Goal: Task Accomplishment & Management: Use online tool/utility

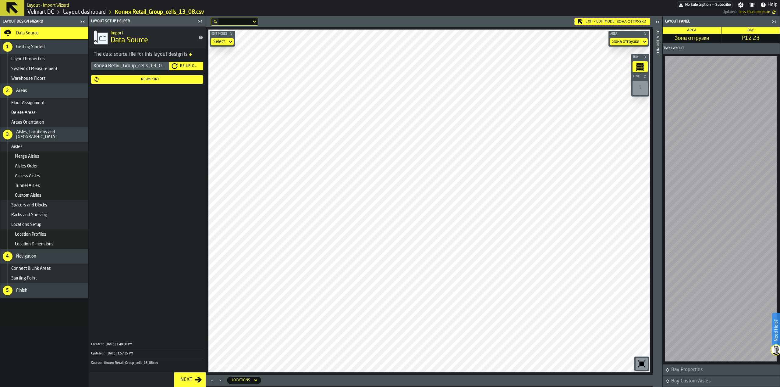
click at [153, 81] on div "Re-Import" at bounding box center [150, 79] width 101 height 4
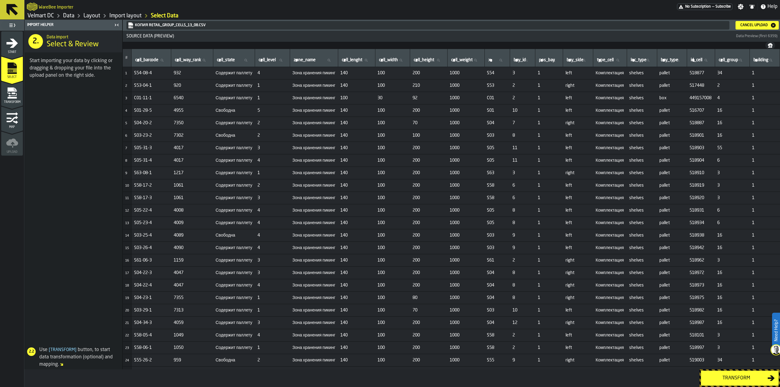
click at [723, 376] on div "Transform" at bounding box center [735, 378] width 63 height 7
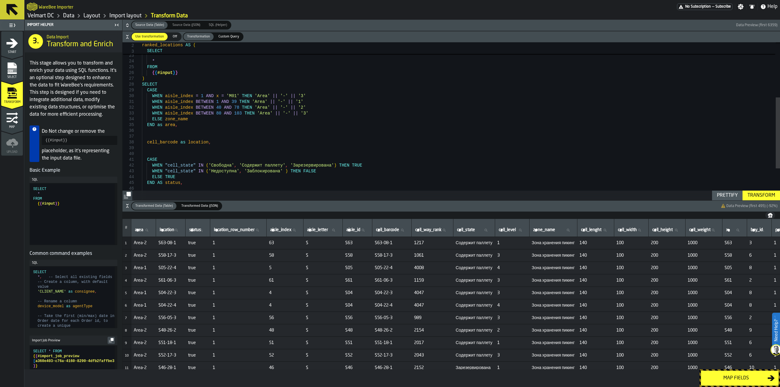
click at [302, 113] on div "ELSE x END AS aisle_id , * FROM { { #input } } ) SELECT CASE WHEN aisle_index =…" at bounding box center [461, 95] width 638 height 349
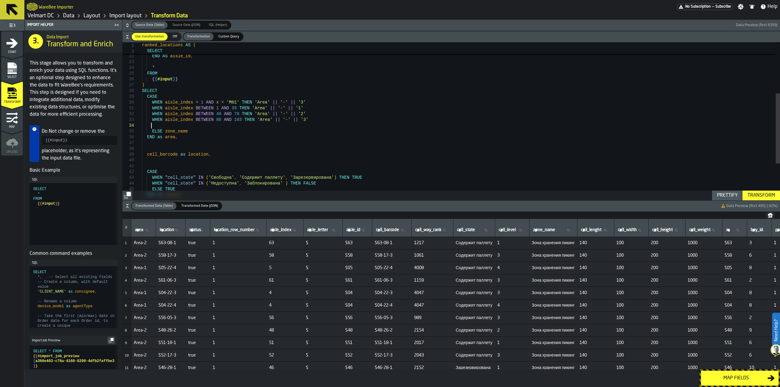
scroll to position [18, 0]
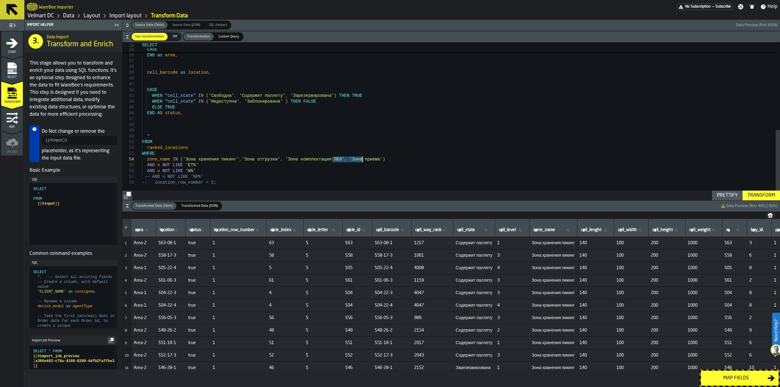
drag, startPoint x: 332, startPoint y: 159, endPoint x: 363, endPoint y: 159, distance: 30.8
click at [363, 159] on div "when zone_name = ELSE zone_name END as area , cell_barcode as location , CASE W…" at bounding box center [461, 22] width 638 height 355
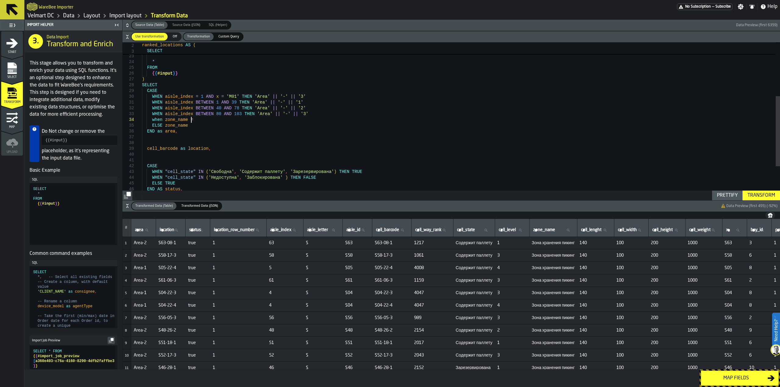
click at [194, 118] on div "when zone_name = ELSE zone_name END as area , cell_barcode as location , CASE W…" at bounding box center [461, 98] width 638 height 355
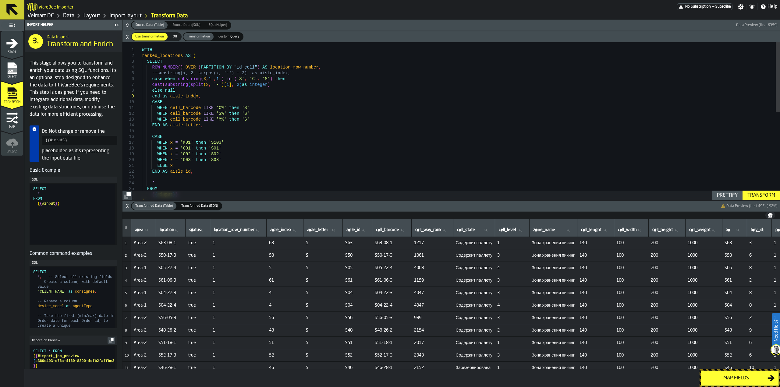
click at [200, 97] on div "{ { #input } } ) * FROM ELSE x END AS aisle_id , WHEN x = 'C01' then 'S01' WHEN…" at bounding box center [461, 219] width 638 height 355
drag, startPoint x: 151, startPoint y: 85, endPoint x: 157, endPoint y: 85, distance: 6.7
click at [157, 85] on div "{ { #input } } * FROM ELSE x END AS aisle_id , WHEN x = 'C01' then 'S01' WHEN x…" at bounding box center [461, 222] width 638 height 361
click at [214, 97] on div "{ { #input } } * FROM ELSE x END AS aisle_id , WHEN x = 'C01' then 'S01' WHEN x…" at bounding box center [461, 222] width 638 height 361
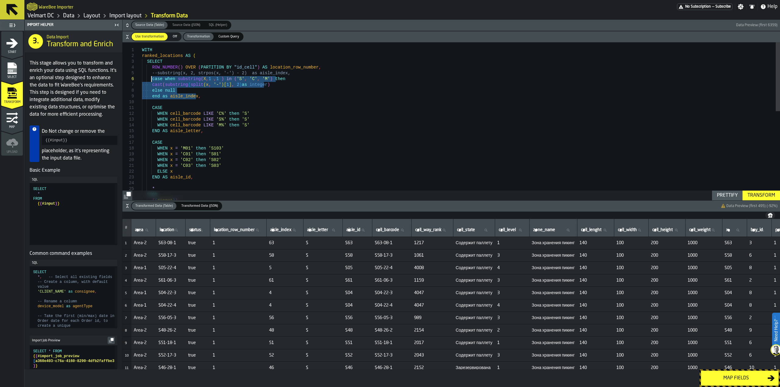
drag, startPoint x: 198, startPoint y: 96, endPoint x: 151, endPoint y: 79, distance: 49.9
click at [151, 79] on div "{ { #input } } * FROM ELSE x END AS aisle_id , WHEN x = 'C01' then 'S01' WHEN x…" at bounding box center [461, 222] width 638 height 361
click at [154, 100] on div "{ { #input } } * FROM ELSE x END AS aisle_id , WHEN x = 'C01' then 'S01' WHEN x…" at bounding box center [461, 222] width 638 height 361
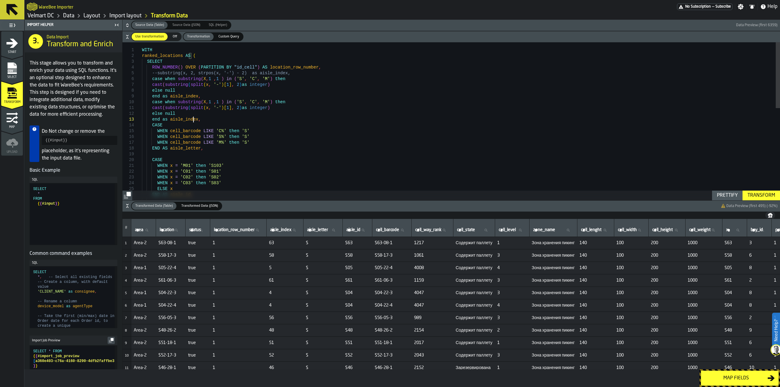
click at [193, 119] on div "ELSE x END AS aisle_id , WHEN x = 'C01' then 'S01' WHEN x = 'C02' then 'S02' WH…" at bounding box center [461, 231] width 638 height 378
drag, startPoint x: 231, startPoint y: 101, endPoint x: 257, endPoint y: 101, distance: 25.6
click at [257, 101] on div "ELSE x END AS aisle_id , WHEN x = 'C01' then 'S01' WHEN x = 'C02' then 'S02' WH…" at bounding box center [461, 231] width 638 height 378
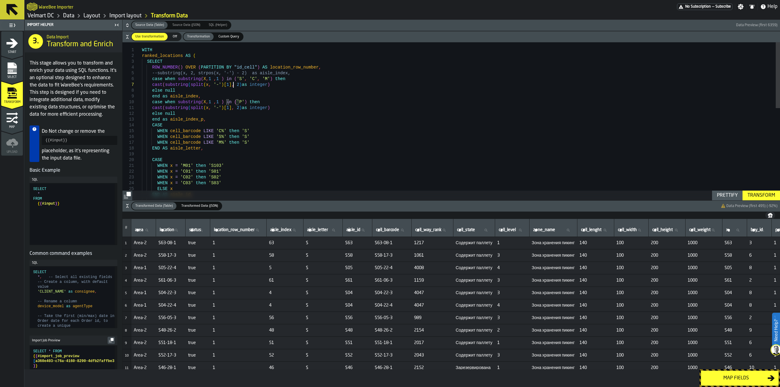
click at [233, 86] on div "ELSE x END AS aisle_id , WHEN x = 'C01' then 'S01' WHEN x = 'C02' then 'S02' WH…" at bounding box center [461, 231] width 638 height 378
click at [233, 110] on div "ELSE x END AS aisle_id , WHEN x = 'C01' then 'S01' WHEN x = 'C02' then 'S02' WH…" at bounding box center [461, 231] width 638 height 378
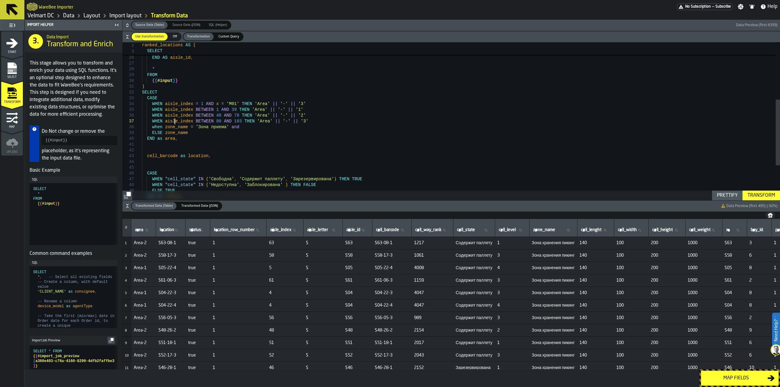
click at [176, 123] on div "ELSE x END AS aisle_id , WHEN x = 'C02' then 'S02' WHEN x = 'C03' then 'S03' * …" at bounding box center [461, 94] width 638 height 378
click at [236, 129] on div "ELSE x END AS aisle_id , WHEN x = 'C02' then 'S02' WHEN x = 'C03' then 'S03' * …" at bounding box center [461, 94] width 638 height 378
drag, startPoint x: 191, startPoint y: 111, endPoint x: 228, endPoint y: 111, distance: 37.5
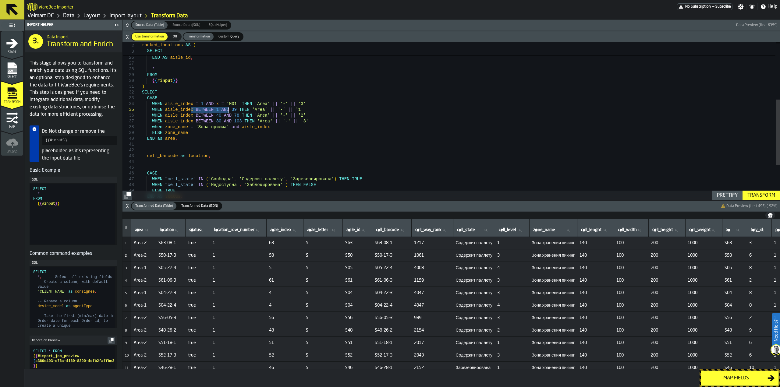
click at [228, 111] on div "ELSE x END AS aisle_id , WHEN x = 'C02' then 'S02' WHEN x = 'C03' then 'S03' * …" at bounding box center [461, 94] width 638 height 378
click at [264, 129] on div "ELSE x END AS aisle_id , WHEN x = 'C02' then 'S02' WHEN x = 'C03' then 'S03' * …" at bounding box center [461, 94] width 638 height 378
drag, startPoint x: 238, startPoint y: 121, endPoint x: 261, endPoint y: 123, distance: 23.8
click at [261, 123] on div "ELSE x END AS aisle_id , WHEN x = 'C02' then 'S02' WHEN x = 'C03' then 'S03' * …" at bounding box center [461, 94] width 638 height 378
click at [301, 128] on div "ELSE x END AS aisle_id , WHEN x = 'C02' then 'S02' WHEN x = 'C03' then 'S03' * …" at bounding box center [461, 94] width 638 height 378
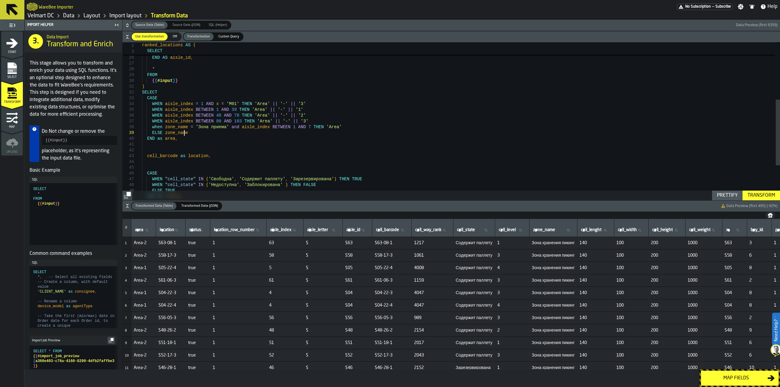
click at [318, 130] on div "ELSE x END AS aisle_id , WHEN x = 'C02' then 'S02' WHEN x = 'C03' then 'S03' * …" at bounding box center [461, 94] width 638 height 378
click at [318, 128] on div "ELSE x END AS aisle_id , WHEN x = 'C02' then 'S02' WHEN x = 'C03' then 'S03' * …" at bounding box center [461, 94] width 638 height 378
drag, startPoint x: 150, startPoint y: 127, endPoint x: 168, endPoint y: 126, distance: 18.6
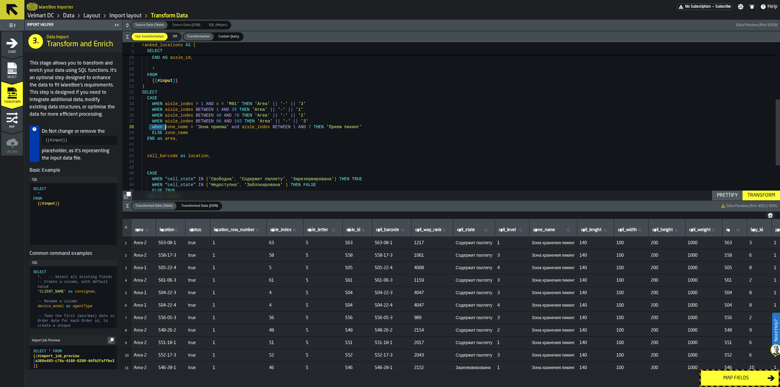
click at [168, 126] on div "ELSE x END AS aisle_id , WHEN x = 'C02' then 'S02' WHEN x = 'C03' then 'S03' * …" at bounding box center [461, 94] width 638 height 378
click at [199, 129] on div "ELSE x END AS aisle_id , WHEN x = 'C02' then 'S02' WHEN x = 'C03' then 'S03' * …" at bounding box center [461, 94] width 638 height 378
drag, startPoint x: 151, startPoint y: 128, endPoint x: 273, endPoint y: 124, distance: 122.8
click at [343, 129] on div "ELSE x END AS aisle_id , WHEN x = 'C02' then 'S02' WHEN x = 'C03' then 'S03' * …" at bounding box center [461, 94] width 638 height 378
click at [265, 124] on div "ELSE x END AS aisle_id , WHEN x = 'C02' then 'S02' WHEN x = 'C03' then 'S03' * …" at bounding box center [461, 94] width 638 height 378
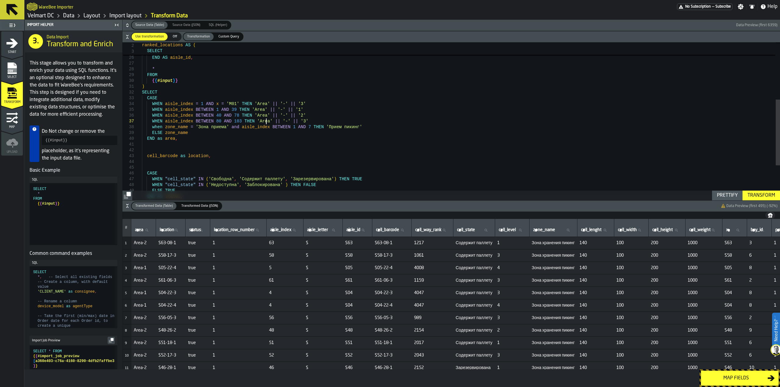
click at [259, 129] on div "ELSE x END AS aisle_id , WHEN x = 'C02' then 'S02' WHEN x = 'C03' then 'S03' * …" at bounding box center [461, 94] width 638 height 378
drag, startPoint x: 351, startPoint y: 127, endPoint x: 151, endPoint y: 127, distance: 199.8
click at [151, 127] on div "ELSE x END AS aisle_id , WHEN x = 'C02' then 'S02' WHEN x = 'C03' then 'S03' * …" at bounding box center [461, 94] width 638 height 378
click at [354, 127] on div "ELSE x END AS aisle_id , WHEN x = 'C02' then 'S02' WHEN x = 'C03' then 'S03' * …" at bounding box center [461, 94] width 638 height 378
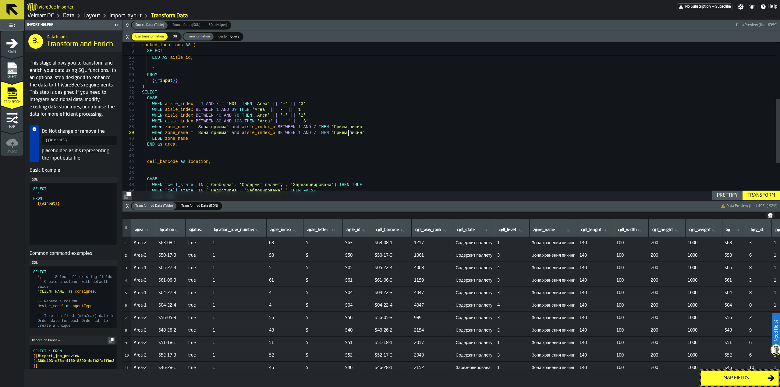
click at [287, 134] on div "ELSE x END AS aisle_id , WHEN x = 'C02' then 'S02' WHEN x = 'C03' then 'S03' * …" at bounding box center [461, 97] width 638 height 384
click at [304, 133] on div "ELSE x END AS aisle_id , WHEN x = 'C02' then 'S02' WHEN x = 'C03' then 'S03' * …" at bounding box center [461, 97] width 638 height 384
click at [303, 132] on div "ELSE x END AS aisle_id , WHEN x = 'C02' then 'S02' WHEN x = 'C03' then 'S03' * …" at bounding box center [461, 97] width 638 height 384
click at [344, 132] on div "ELSE x END AS aisle_id , WHEN x = 'C02' then 'S02' WHEN x = 'C03' then 'S03' * …" at bounding box center [461, 97] width 638 height 384
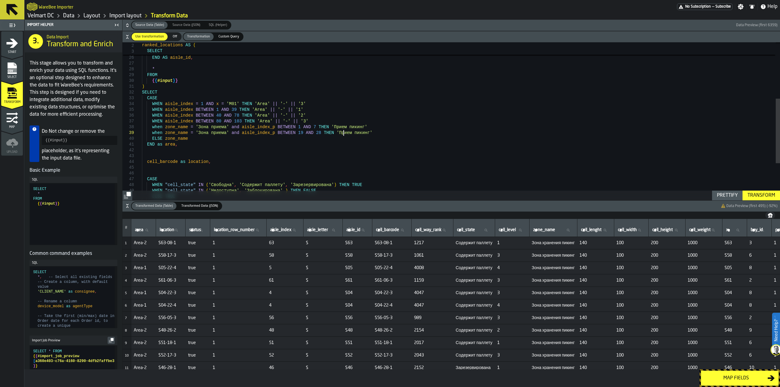
click at [344, 132] on div "ELSE x END AS aisle_id , WHEN x = 'C02' then 'S02' WHEN x = 'C03' then 'S03' * …" at bounding box center [461, 97] width 638 height 384
click at [751, 199] on button "Transform" at bounding box center [760, 196] width 37 height 10
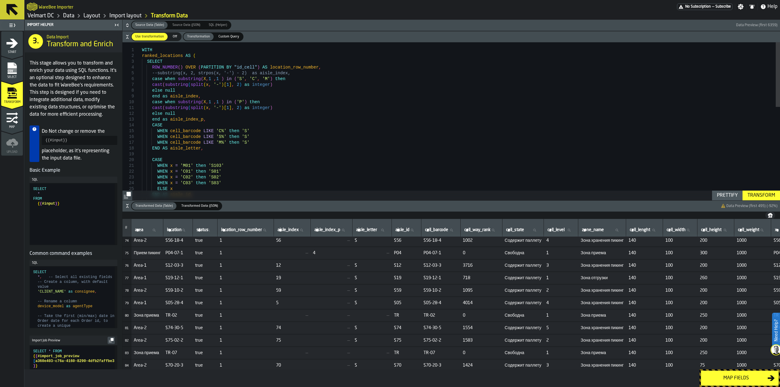
scroll to position [944, 0]
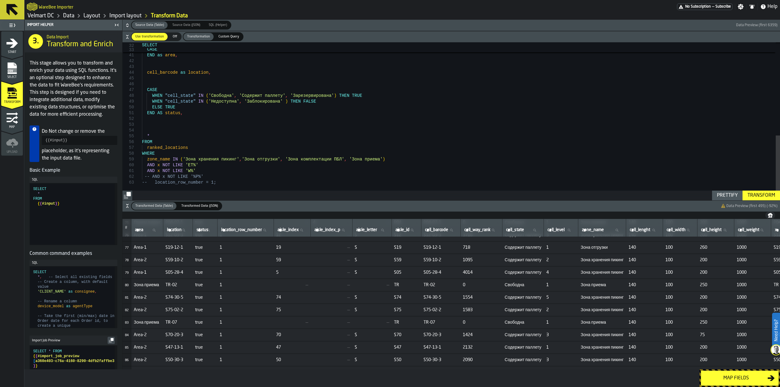
click at [186, 166] on div "when zone_name = 'Зона приема' and aisle_index_p BETWEEN 19 AND 28 THEN 'Прием …" at bounding box center [461, 8] width 638 height 384
type textarea "**********"
click at [765, 194] on div "Transform" at bounding box center [761, 195] width 33 height 7
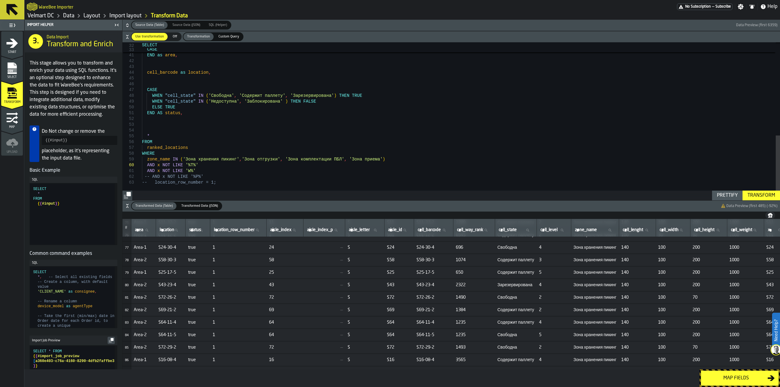
click at [744, 377] on div "Map fields" at bounding box center [735, 378] width 63 height 7
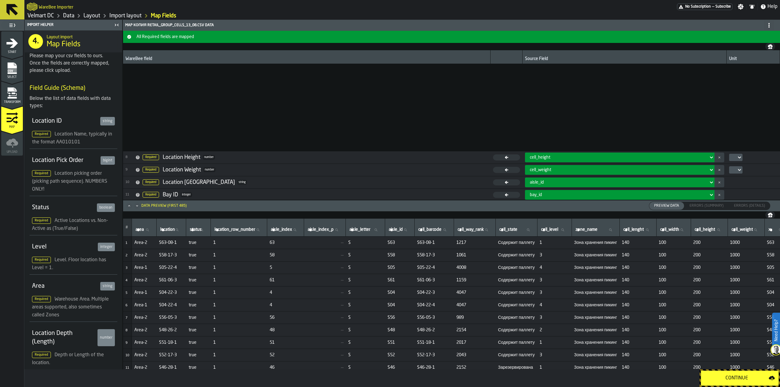
scroll to position [126, 0]
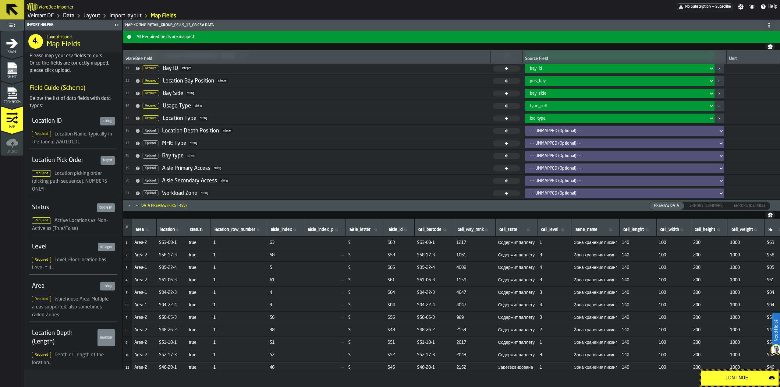
click at [735, 377] on div "Continue" at bounding box center [736, 378] width 64 height 7
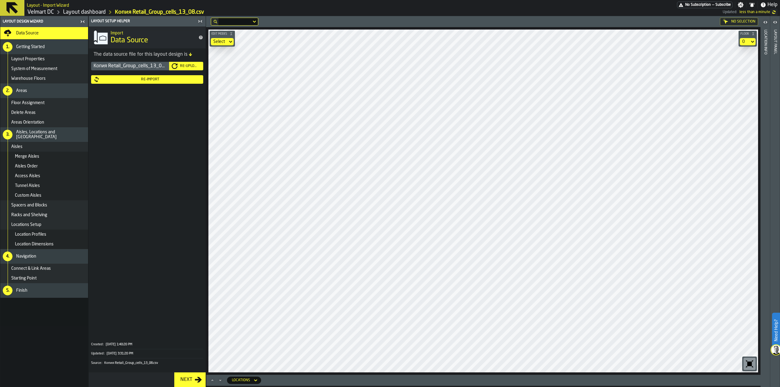
click at [157, 80] on div "Re-Import" at bounding box center [150, 79] width 101 height 4
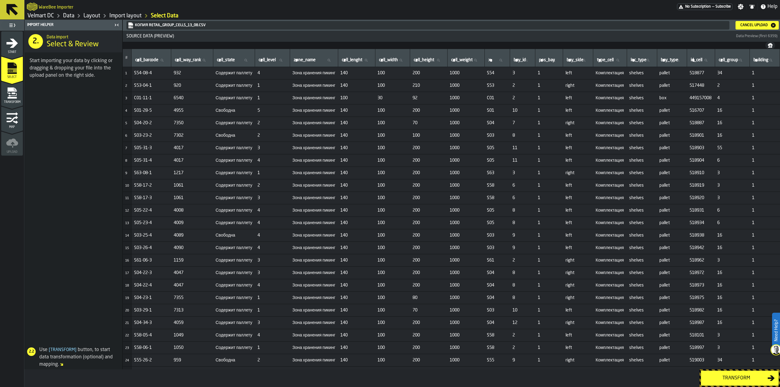
click at [729, 383] on button "Transform" at bounding box center [739, 378] width 78 height 15
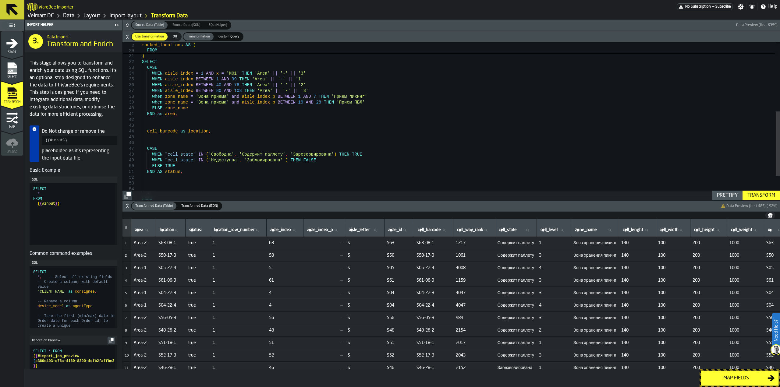
click at [288, 104] on div "FROM { { #input } } ) SELECT CASE WHEN aisle_index = 1 AND x = 'M01' THEN 'Area…" at bounding box center [461, 67] width 638 height 384
type textarea "**********"
click at [764, 196] on div "Transform" at bounding box center [761, 195] width 33 height 7
click at [727, 380] on div "Map fields" at bounding box center [735, 378] width 63 height 7
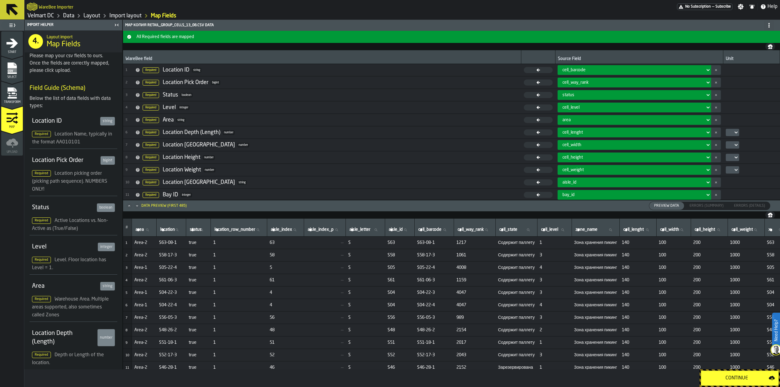
click at [742, 383] on button "Continue" at bounding box center [739, 378] width 78 height 15
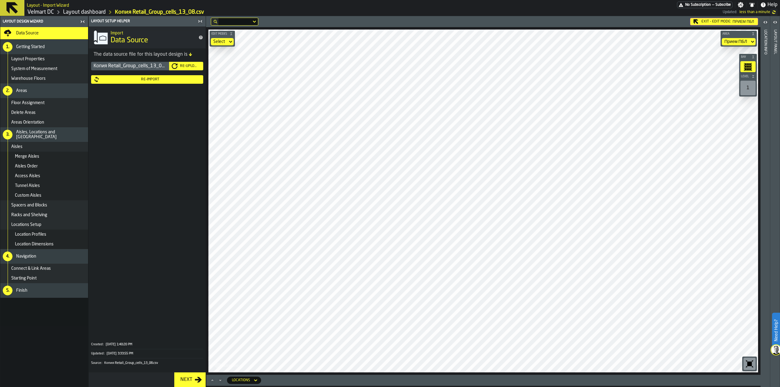
click at [707, 23] on div "Exit - Edit Mode: Прием ПБЛ" at bounding box center [724, 21] width 68 height 7
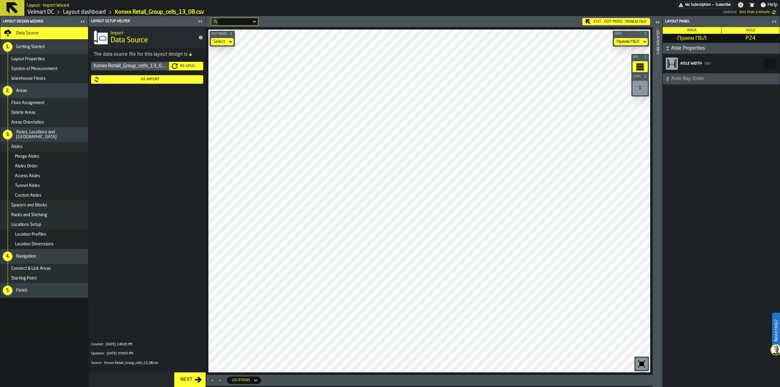
click at [0, 0] on icon at bounding box center [0, 0] width 0 height 0
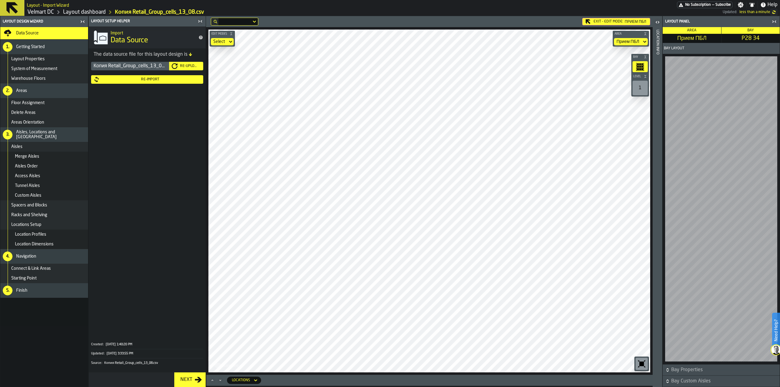
click at [184, 67] on div "Re-Upload" at bounding box center [189, 66] width 23 height 4
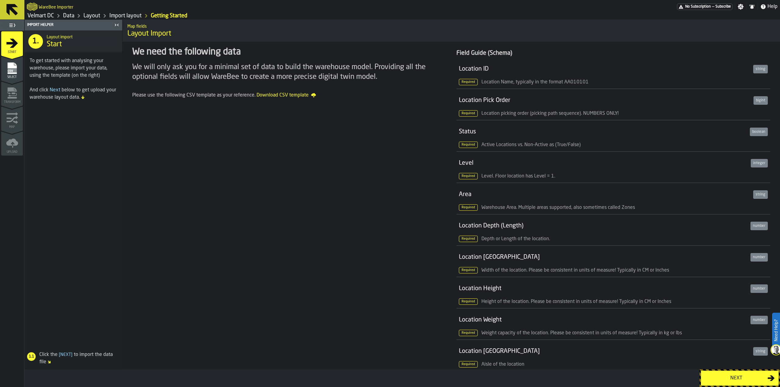
click at [170, 121] on div "We need the following data We will only ask you for a minimal set of data to bu…" at bounding box center [288, 390] width 323 height 697
click at [20, 65] on div "Select" at bounding box center [12, 70] width 22 height 17
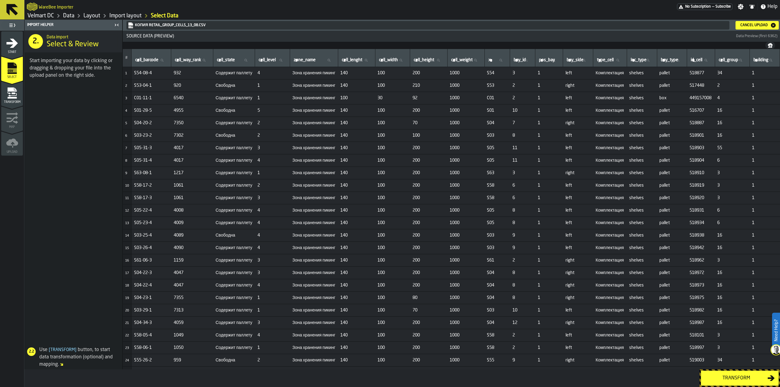
click at [727, 377] on div "Transform" at bounding box center [735, 378] width 63 height 7
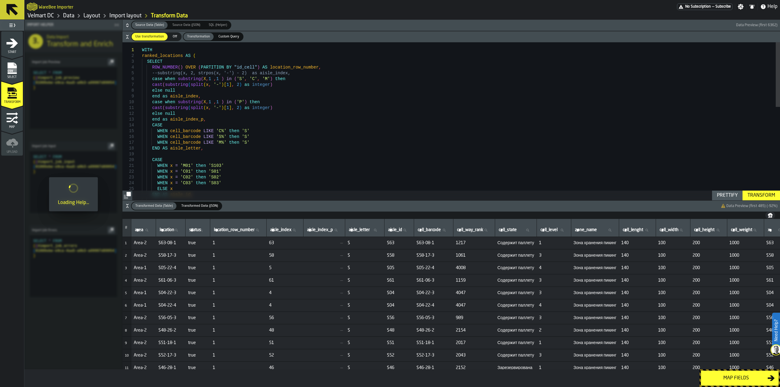
click at [758, 196] on div "Transform" at bounding box center [761, 195] width 33 height 7
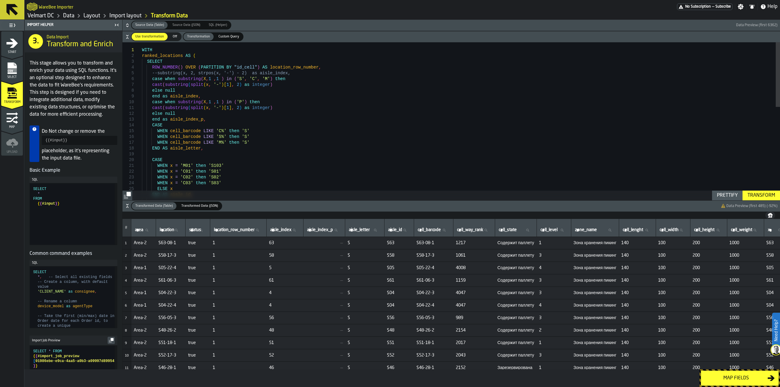
click at [734, 377] on div "Map fields" at bounding box center [735, 378] width 63 height 7
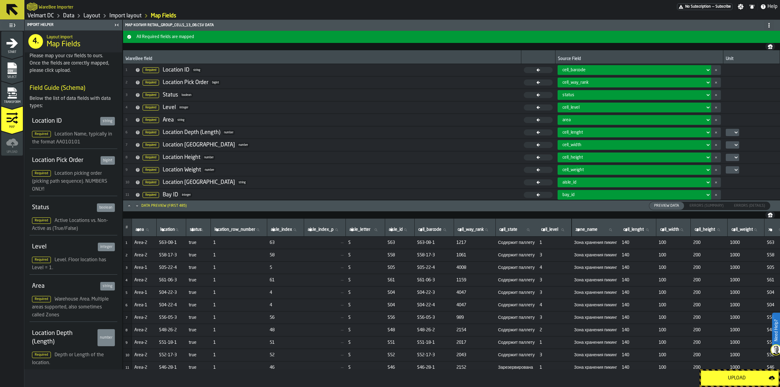
scroll to position [0, 86]
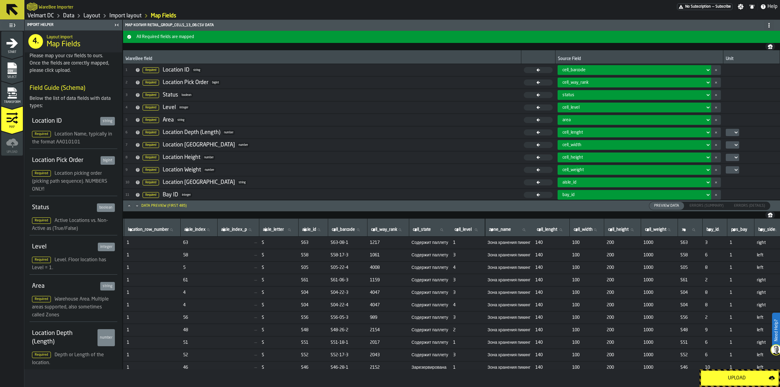
click at [727, 380] on div "Upload" at bounding box center [736, 378] width 64 height 7
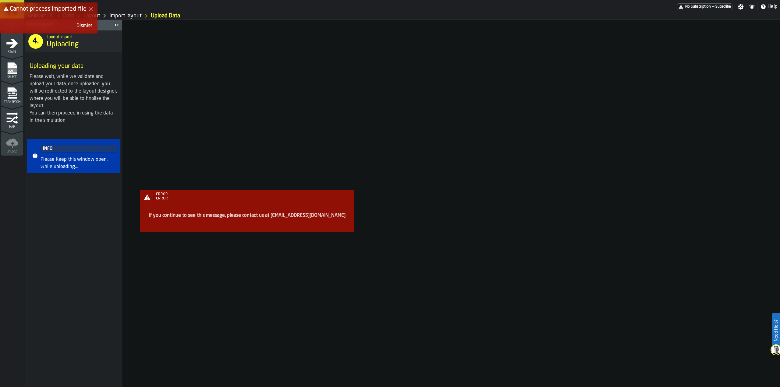
click at [474, 200] on div "ERROR ERROR If you continue to see this message, please contact us at [EMAIL_AD…" at bounding box center [451, 203] width 657 height 367
click at [160, 199] on span "ERROR" at bounding box center [162, 199] width 12 height 4
click at [146, 196] on icon at bounding box center [147, 197] width 10 height 10
click at [89, 27] on div "Dismiss" at bounding box center [84, 25] width 16 height 7
click at [65, 158] on div "Please Keep this window open, while uploading..." at bounding box center [78, 163] width 77 height 15
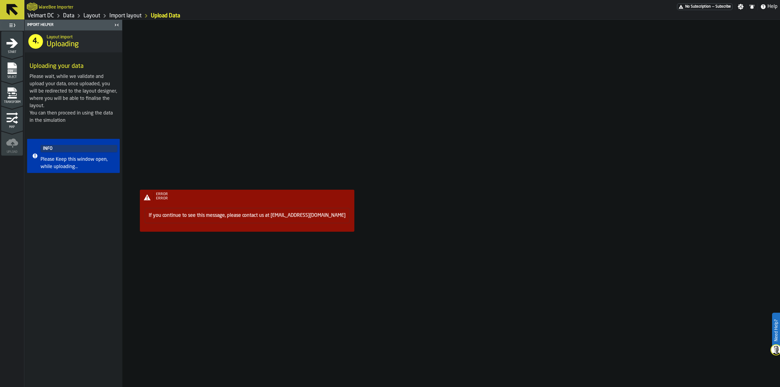
click at [11, 123] on icon "menu Map" at bounding box center [12, 118] width 12 height 12
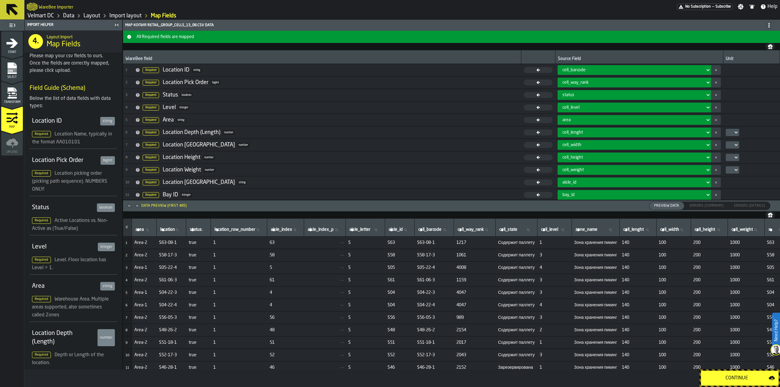
click at [5, 101] on span "Transform" at bounding box center [12, 101] width 22 height 3
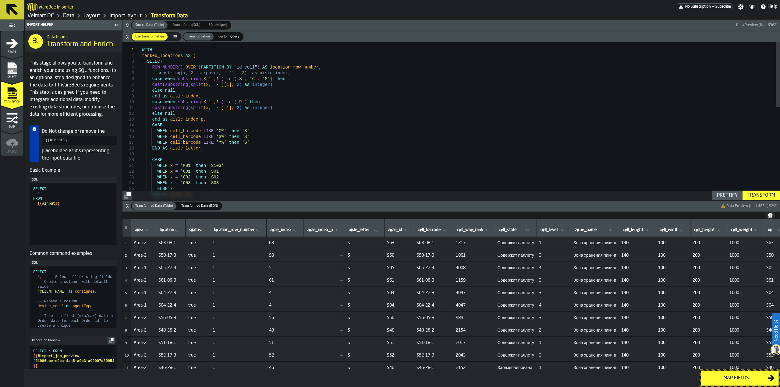
click at [754, 194] on div "Transform" at bounding box center [761, 195] width 33 height 7
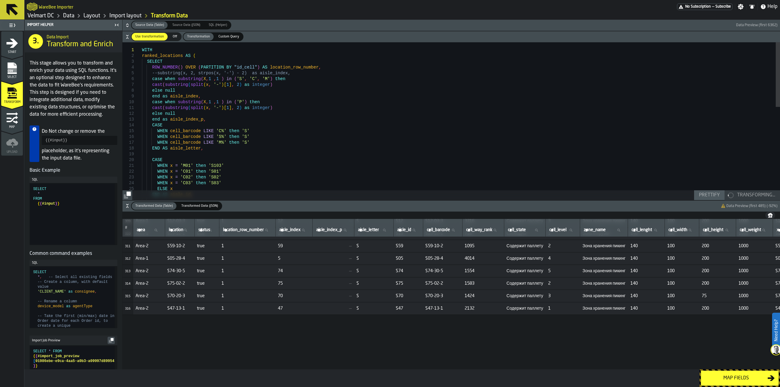
scroll to position [3776, 0]
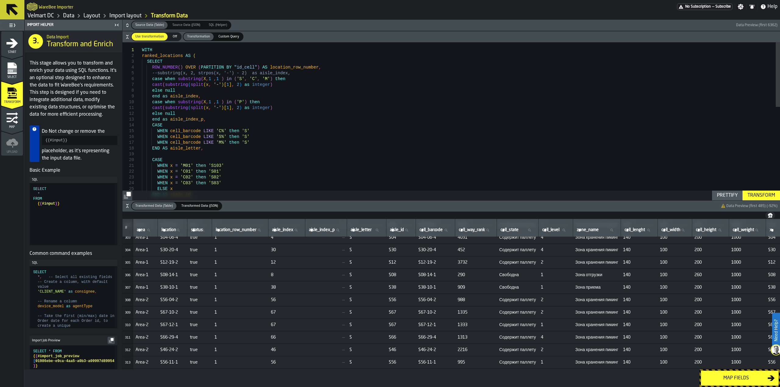
click at [719, 379] on div "Map fields" at bounding box center [735, 378] width 63 height 7
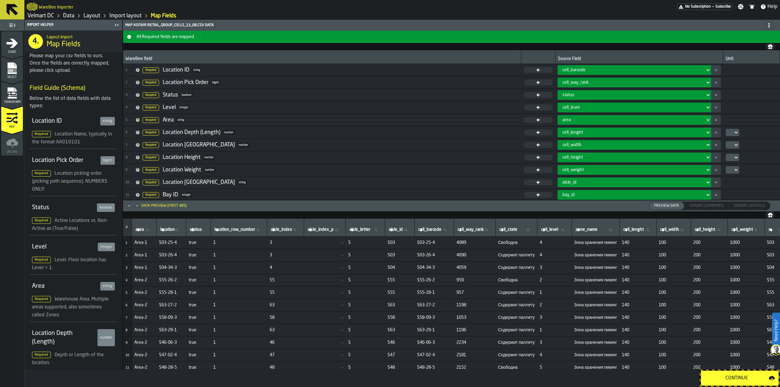
click at [729, 375] on div "Continue" at bounding box center [736, 378] width 64 height 7
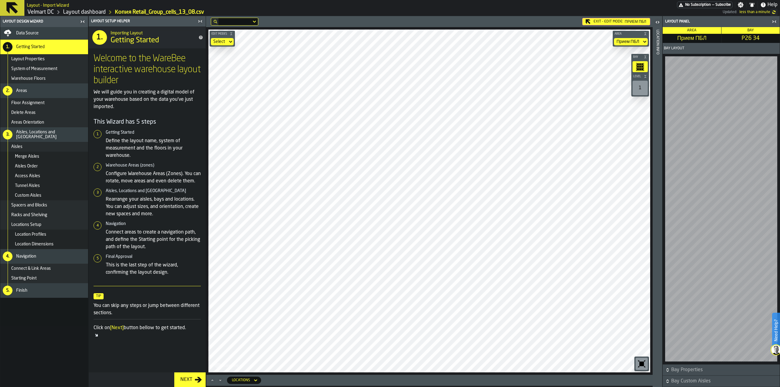
click at [27, 34] on span "Data Source" at bounding box center [27, 33] width 23 height 5
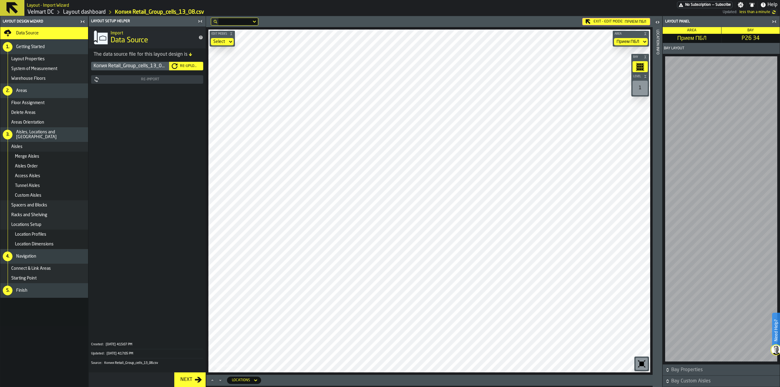
click at [28, 31] on span "Data Source" at bounding box center [27, 33] width 23 height 5
click at [184, 65] on div "Re-Upload" at bounding box center [189, 66] width 23 height 4
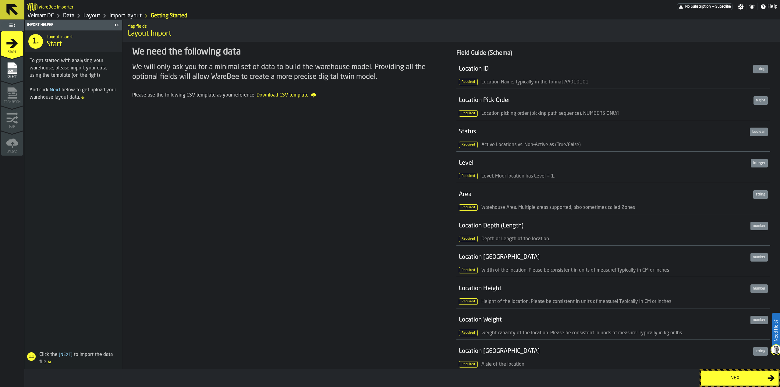
click at [16, 76] on span "Select" at bounding box center [12, 77] width 22 height 3
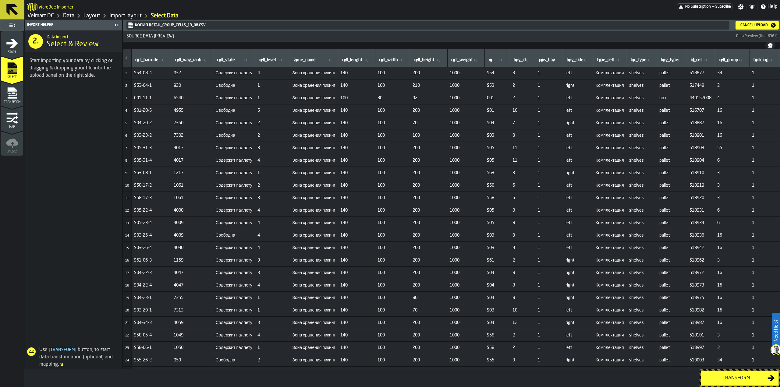
click at [729, 377] on div "Transform" at bounding box center [735, 378] width 63 height 7
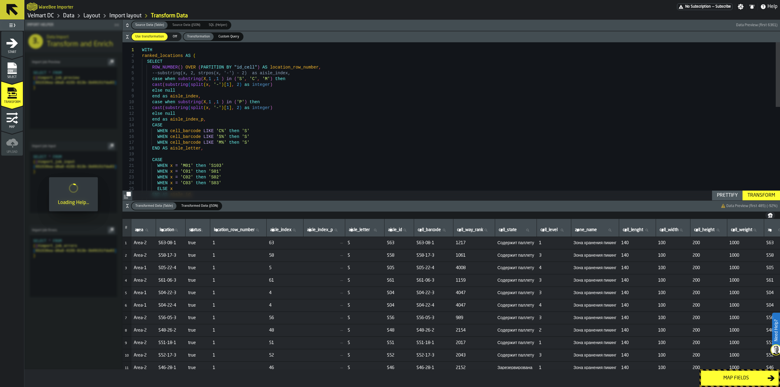
click at [753, 194] on div "Transform" at bounding box center [761, 195] width 33 height 7
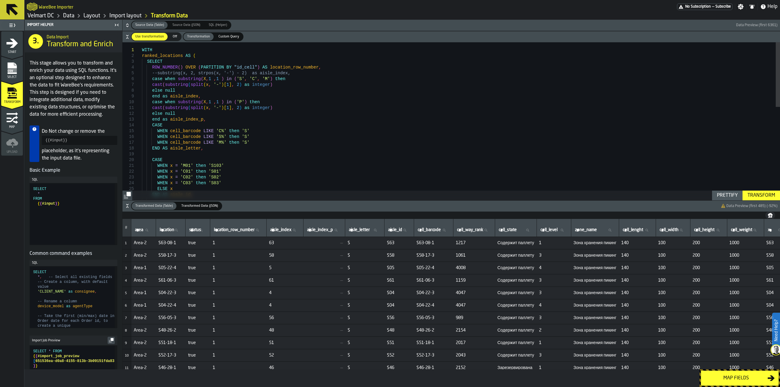
click at [714, 376] on div "Map fields" at bounding box center [735, 378] width 63 height 7
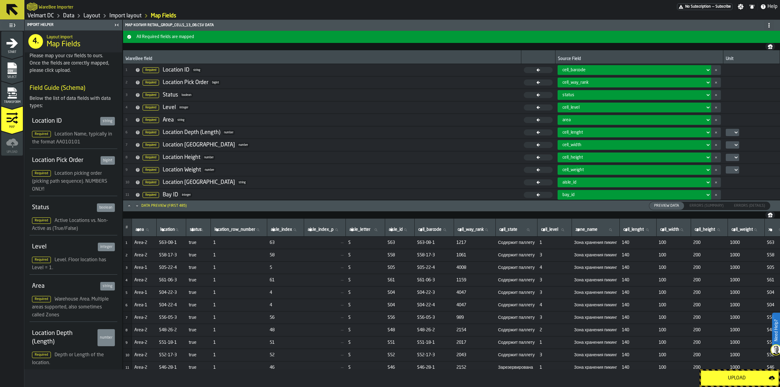
click at [738, 384] on button "Upload" at bounding box center [739, 378] width 78 height 15
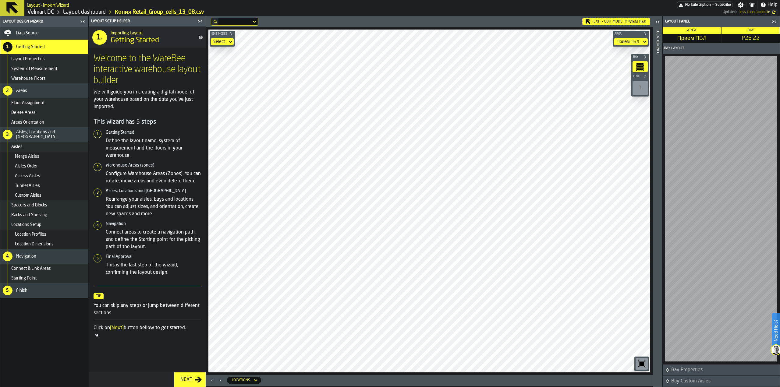
click at [600, 23] on div "Exit - Edit Mode: Прием ПБЛ" at bounding box center [616, 21] width 68 height 7
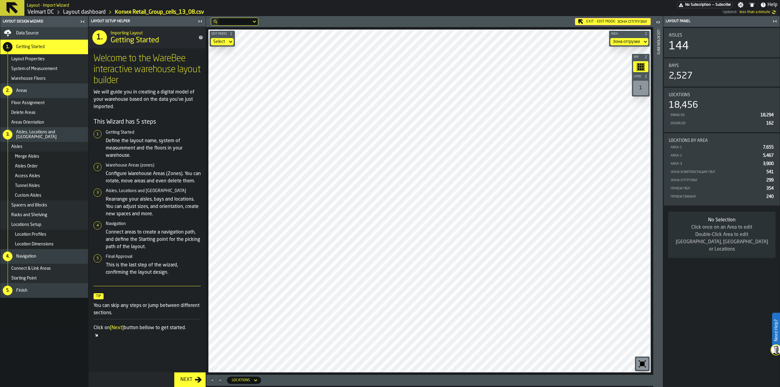
click at [588, 21] on div "Exit - Edit Mode: Зона отгрузки" at bounding box center [613, 21] width 76 height 7
